Goal: Find specific page/section: Find specific page/section

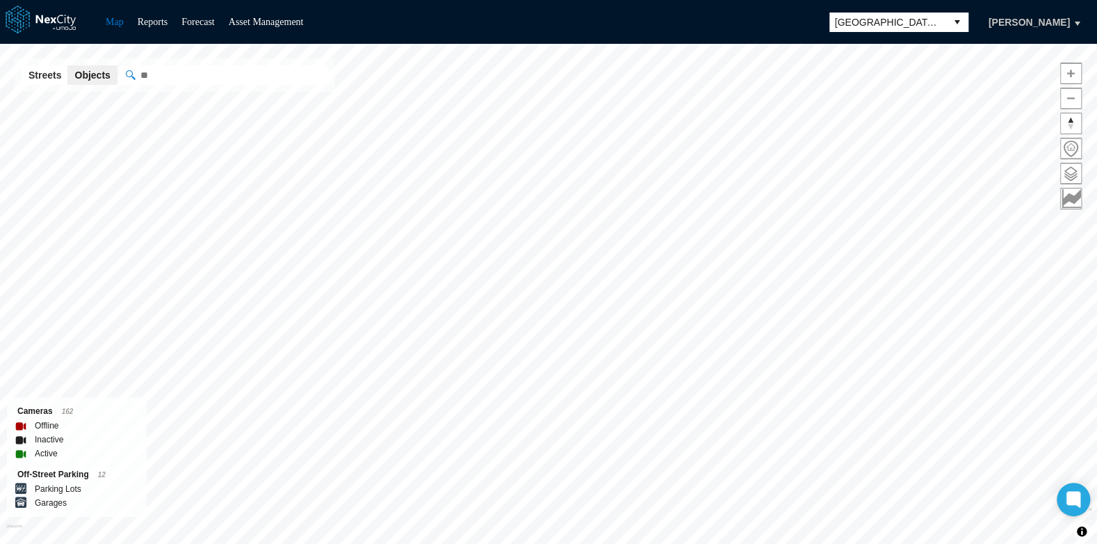
click at [1063, 21] on button "[PERSON_NAME]" at bounding box center [1029, 22] width 111 height 24
click at [684, 12] on div "Map Reports Forecast Asset Management San [PERSON_NAME]" at bounding box center [548, 22] width 1097 height 44
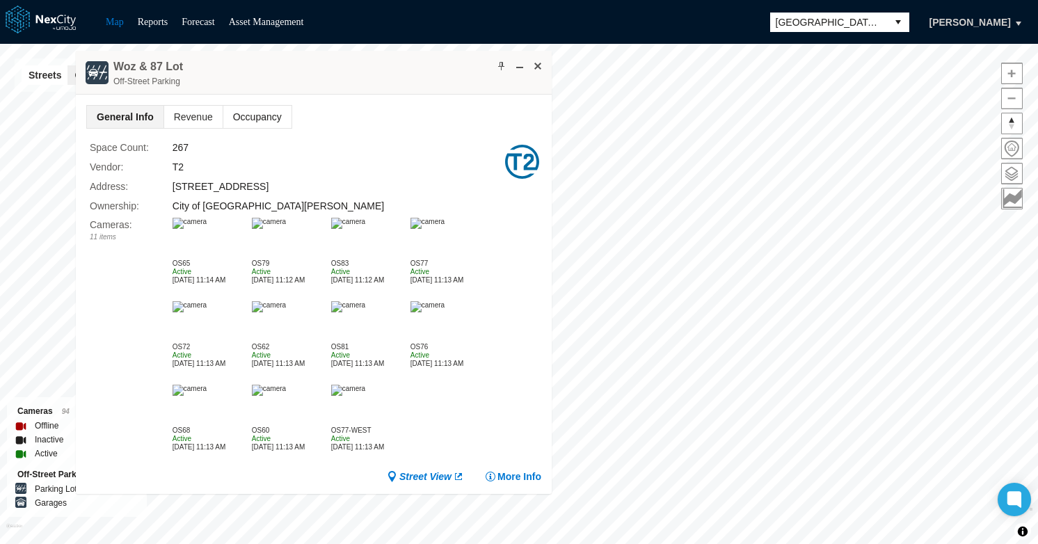
click at [253, 118] on span "Occupancy" at bounding box center [257, 117] width 68 height 22
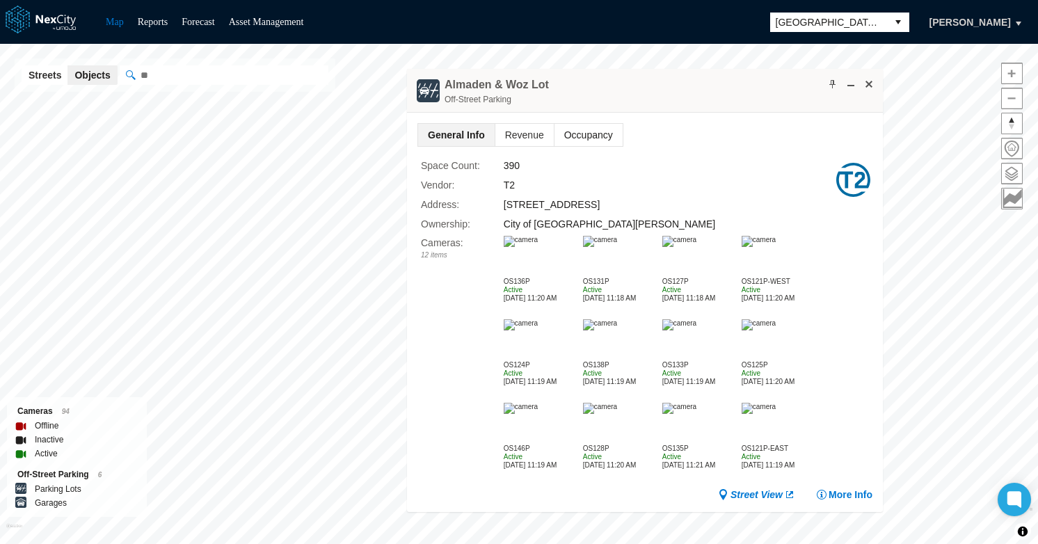
click at [600, 137] on span "Occupancy" at bounding box center [588, 135] width 68 height 22
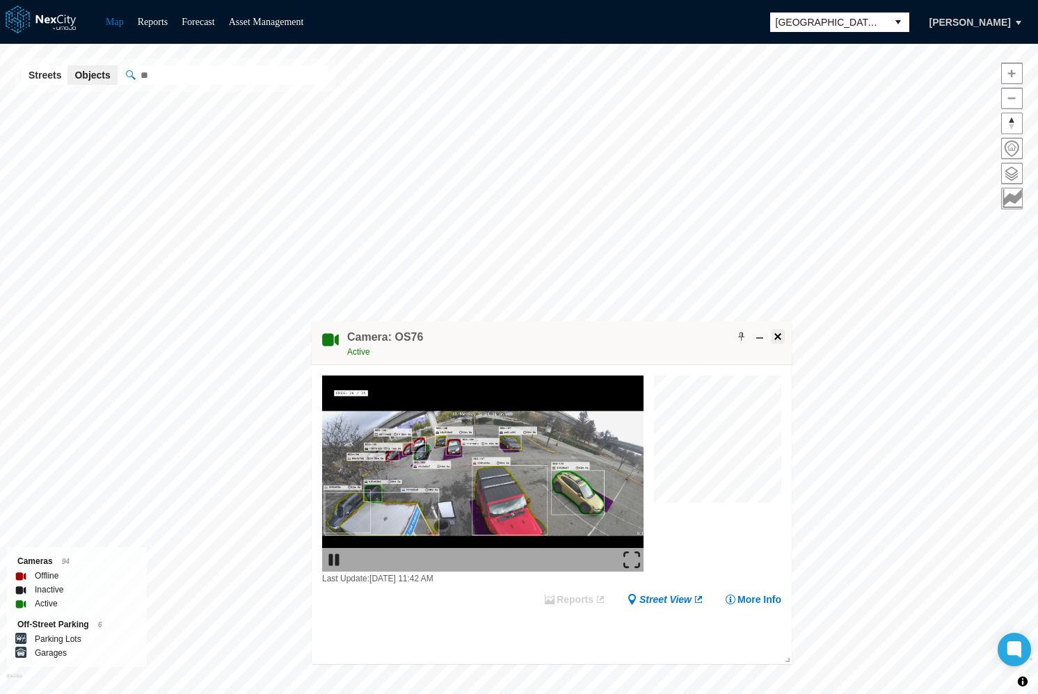
click at [777, 337] on span at bounding box center [777, 336] width 11 height 11
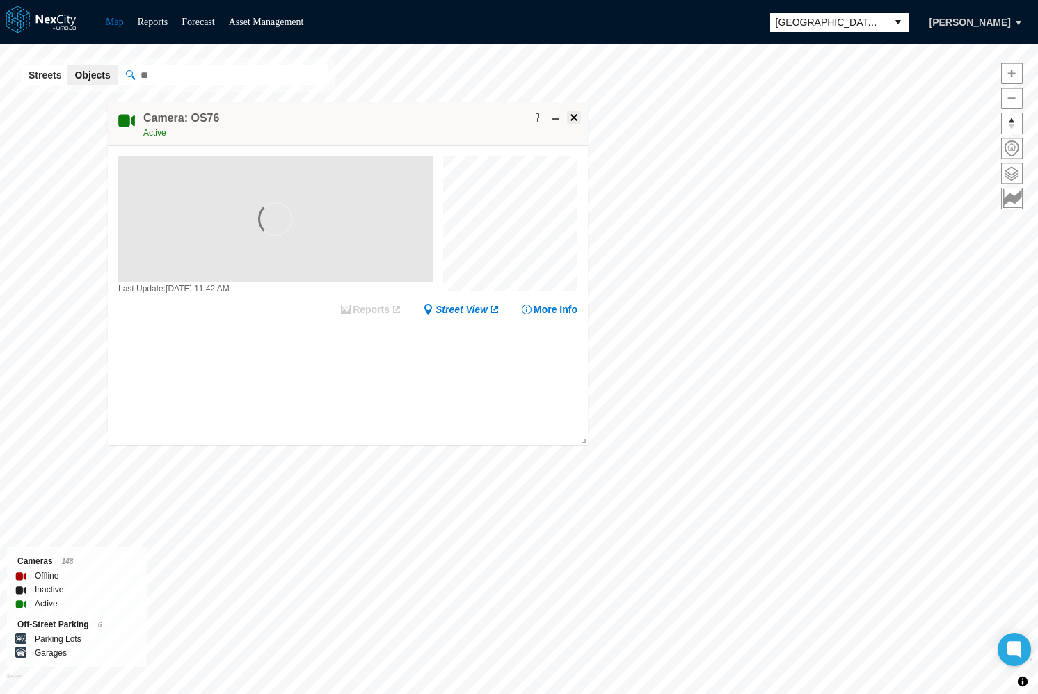
click at [576, 115] on span at bounding box center [573, 117] width 11 height 11
